Goal: Find specific page/section: Find specific page/section

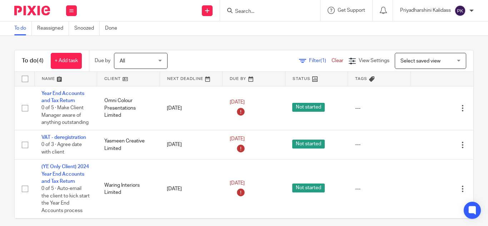
scroll to position [78, 0]
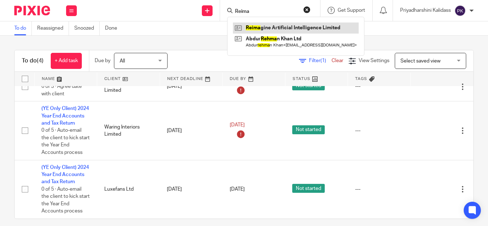
type input "Reima"
click at [280, 33] on link at bounding box center [296, 28] width 126 height 11
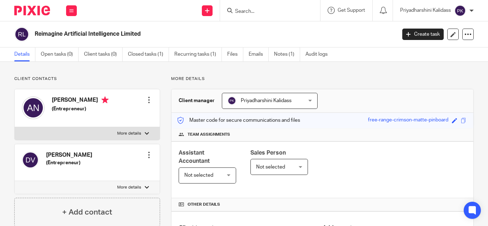
click at [238, 8] on form at bounding box center [273, 10] width 76 height 9
click at [239, 10] on input "Search" at bounding box center [267, 12] width 64 height 6
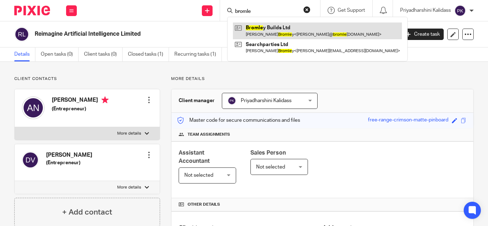
type input "bromle"
click at [260, 28] on link at bounding box center [317, 31] width 169 height 16
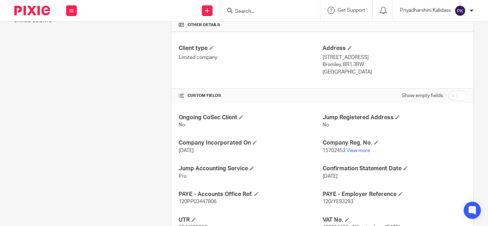
scroll to position [238, 0]
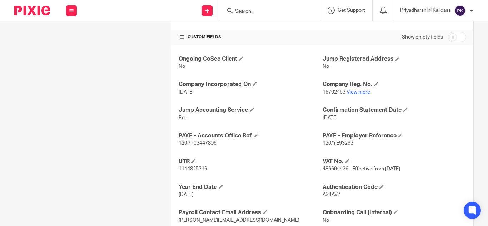
click at [355, 92] on link "View more" at bounding box center [359, 92] width 24 height 5
